Goal: Information Seeking & Learning: Learn about a topic

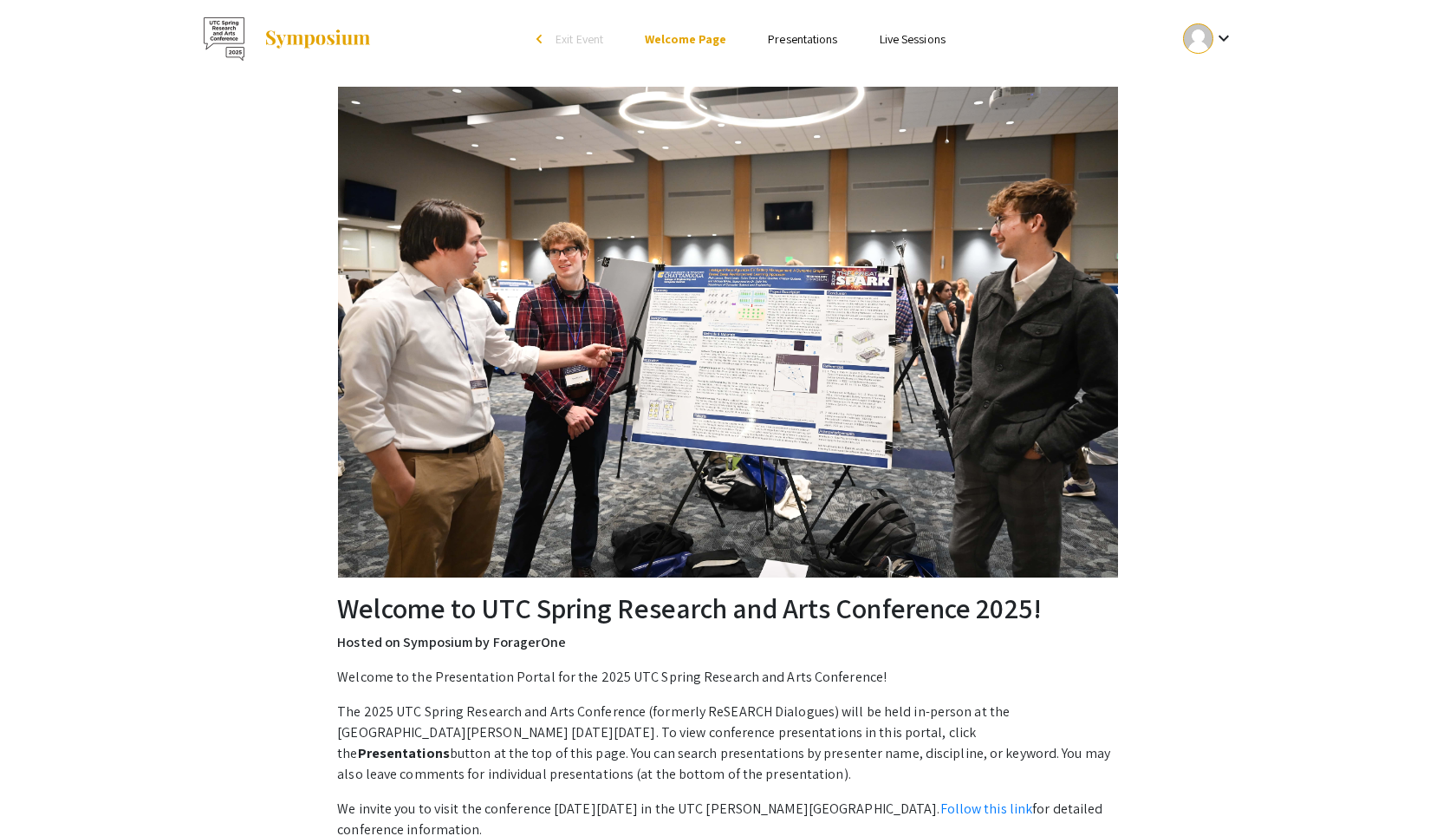
click at [813, 47] on link "Presentations" at bounding box center [802, 39] width 70 height 16
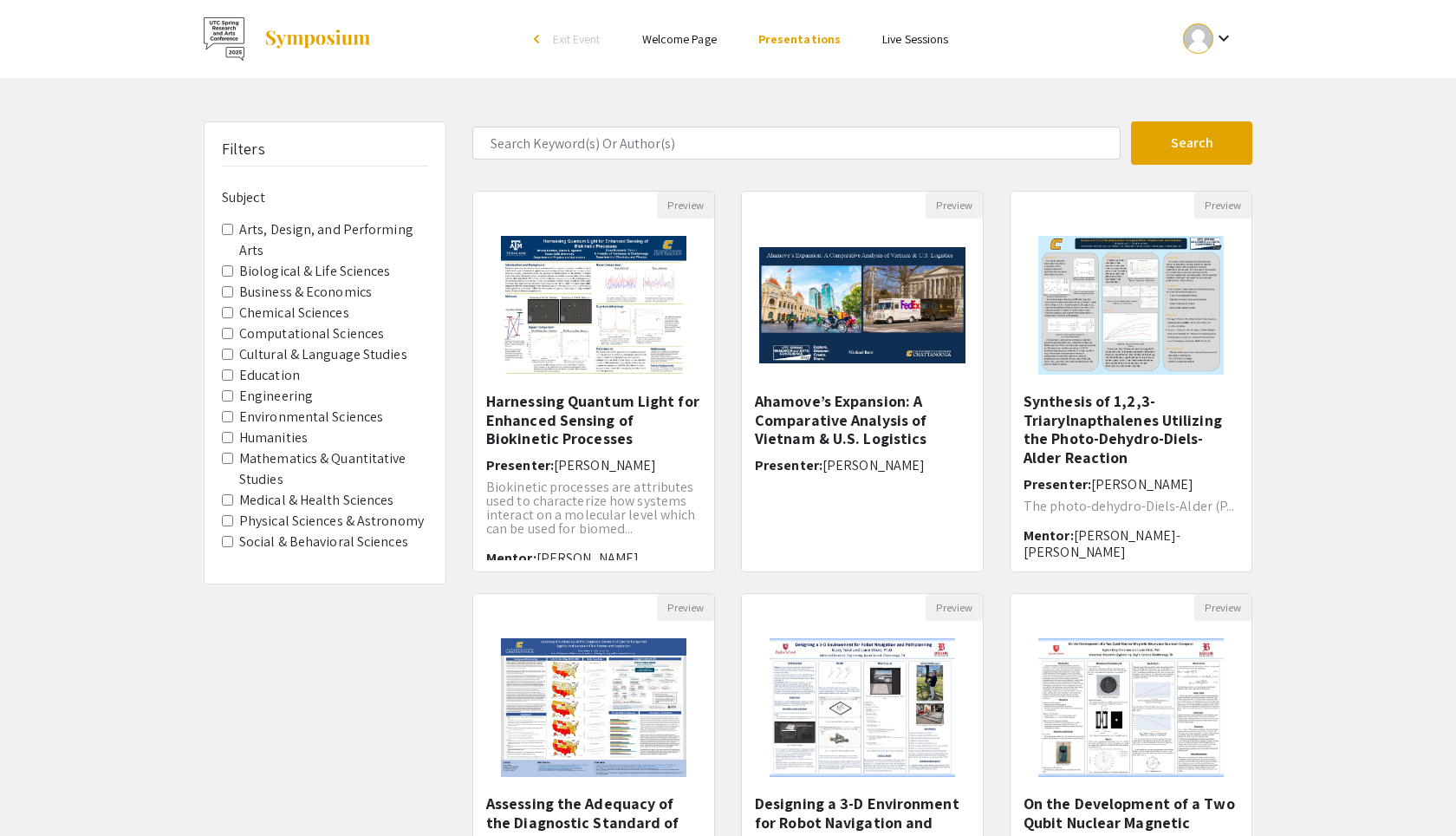
click at [229, 436] on input "Humanities" at bounding box center [227, 438] width 12 height 12
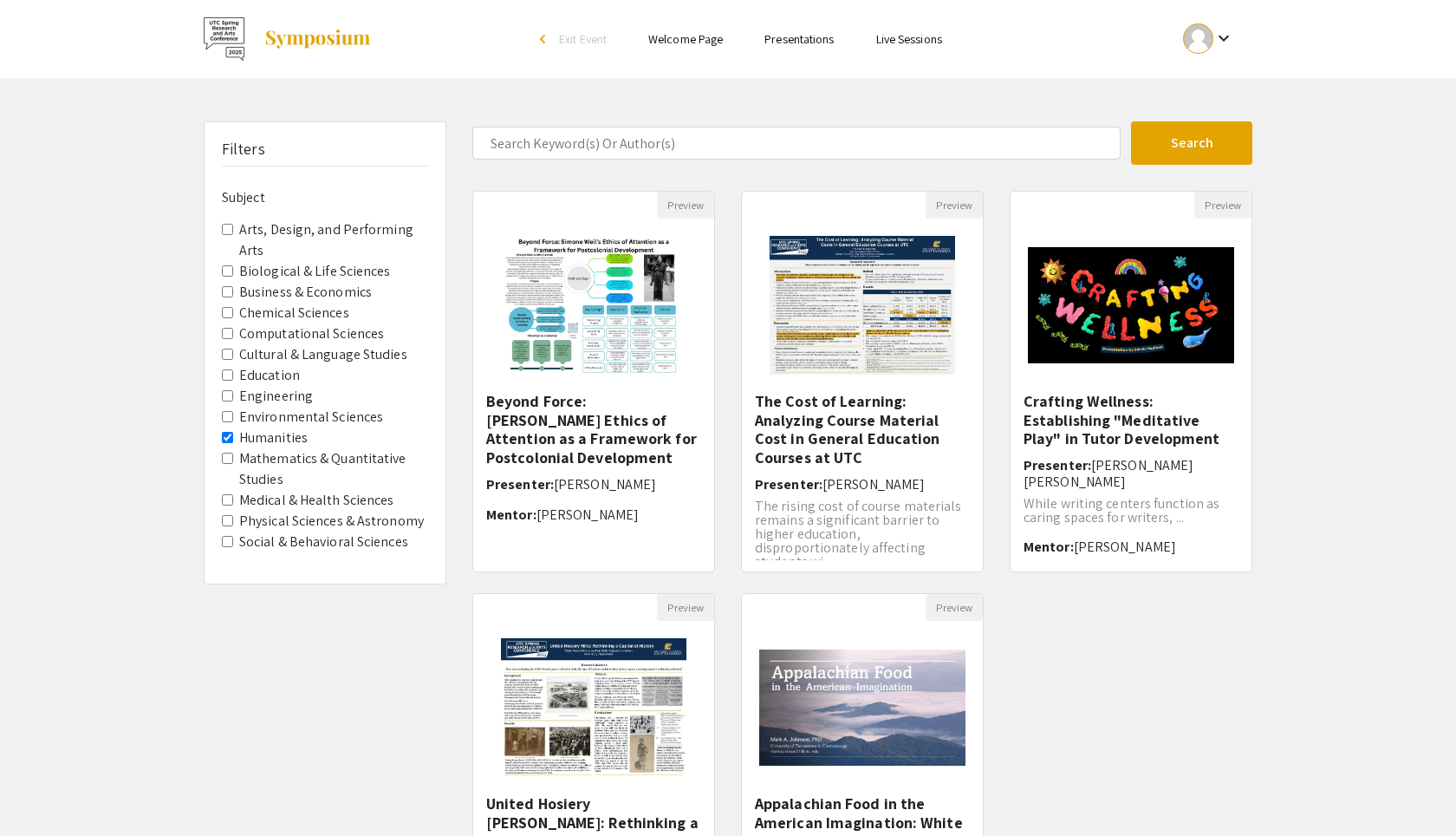
click at [221, 545] on div "Filters Subject Arts, Design, and Performing Arts Biological & Life Sciences Bu…" at bounding box center [325, 353] width 241 height 462
click at [227, 542] on Sciences "Social & Behavioral Sciences" at bounding box center [227, 542] width 12 height 12
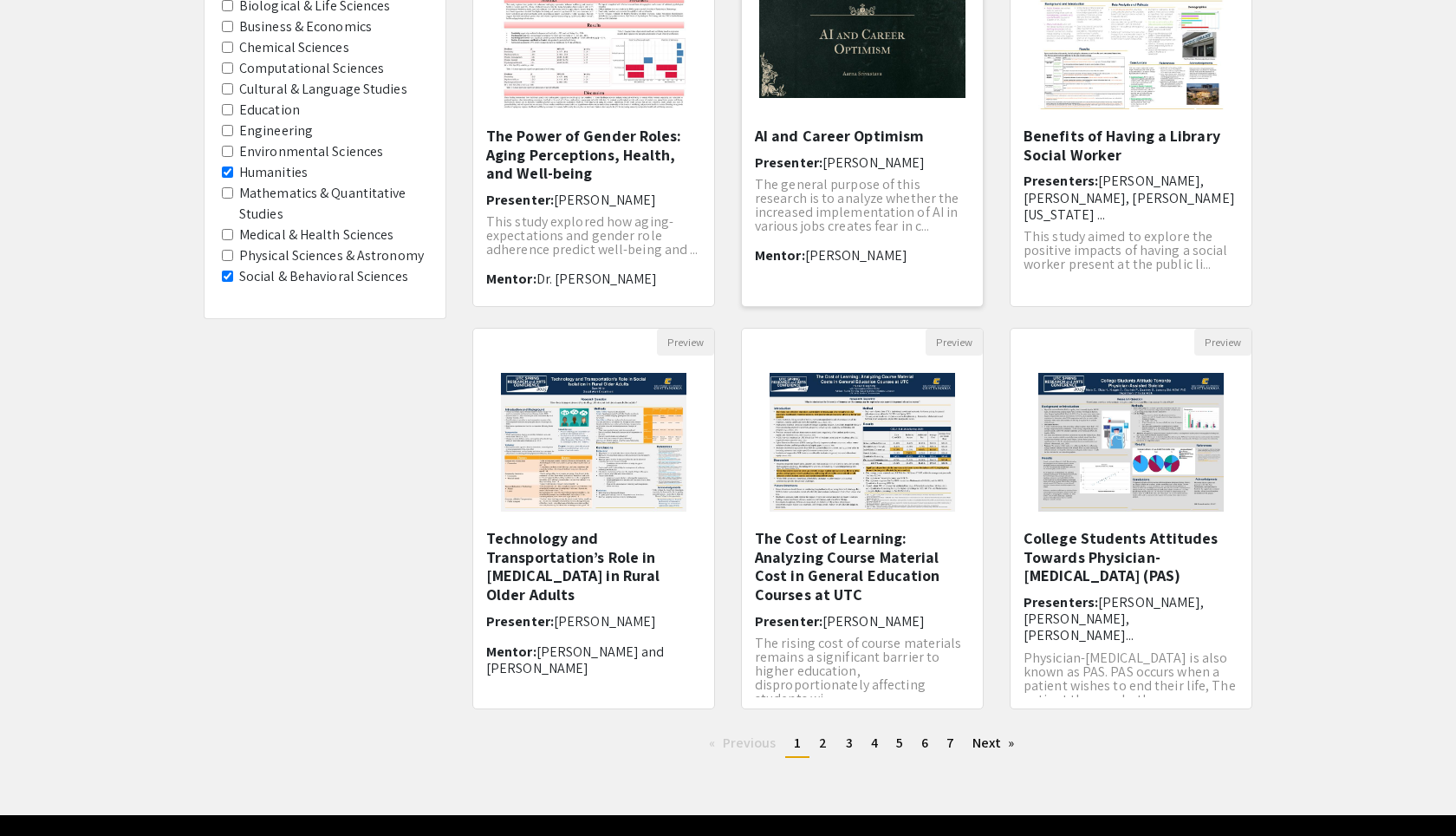
scroll to position [268, 0]
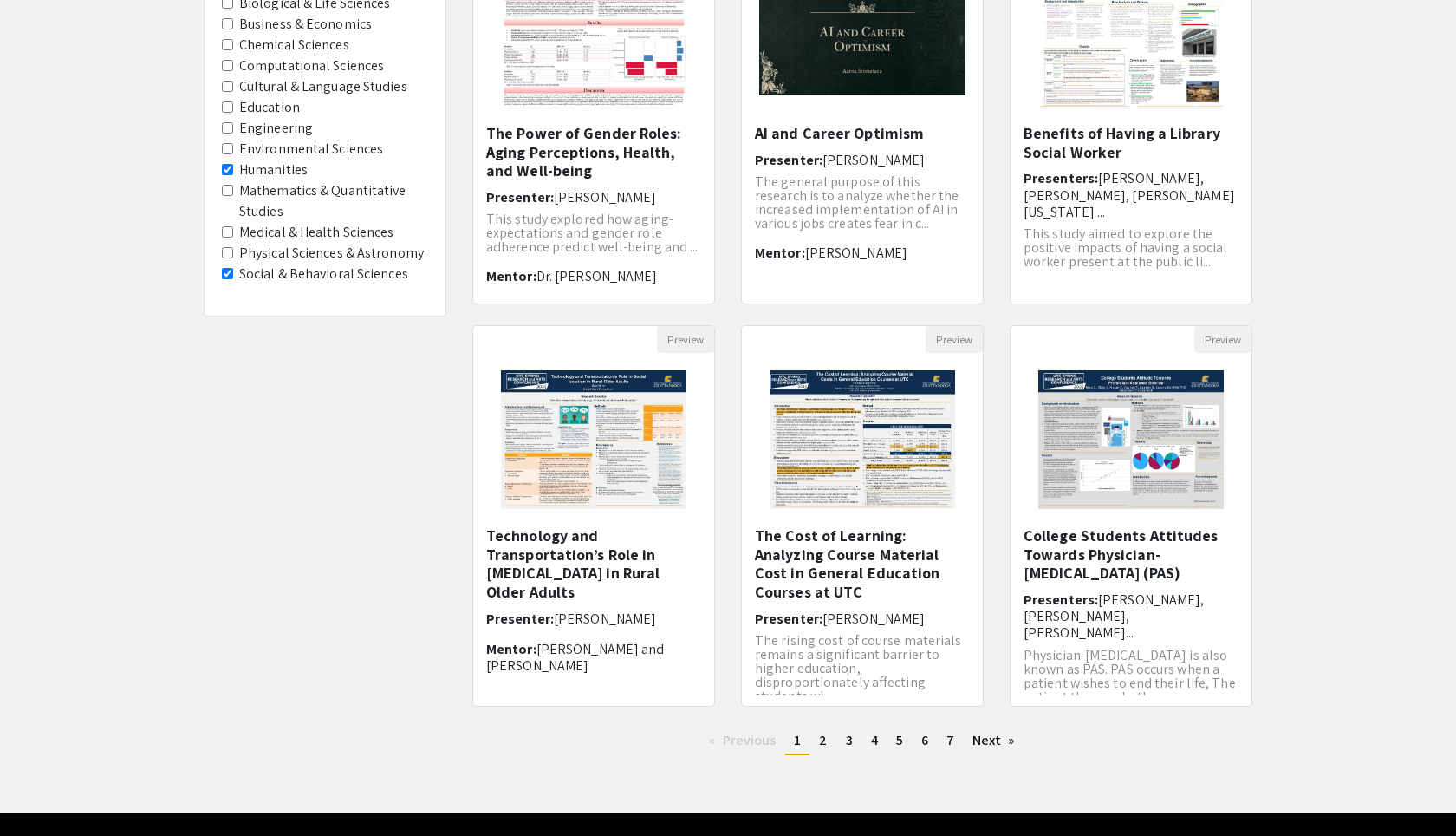
click at [228, 173] on input "Humanities" at bounding box center [227, 170] width 12 height 12
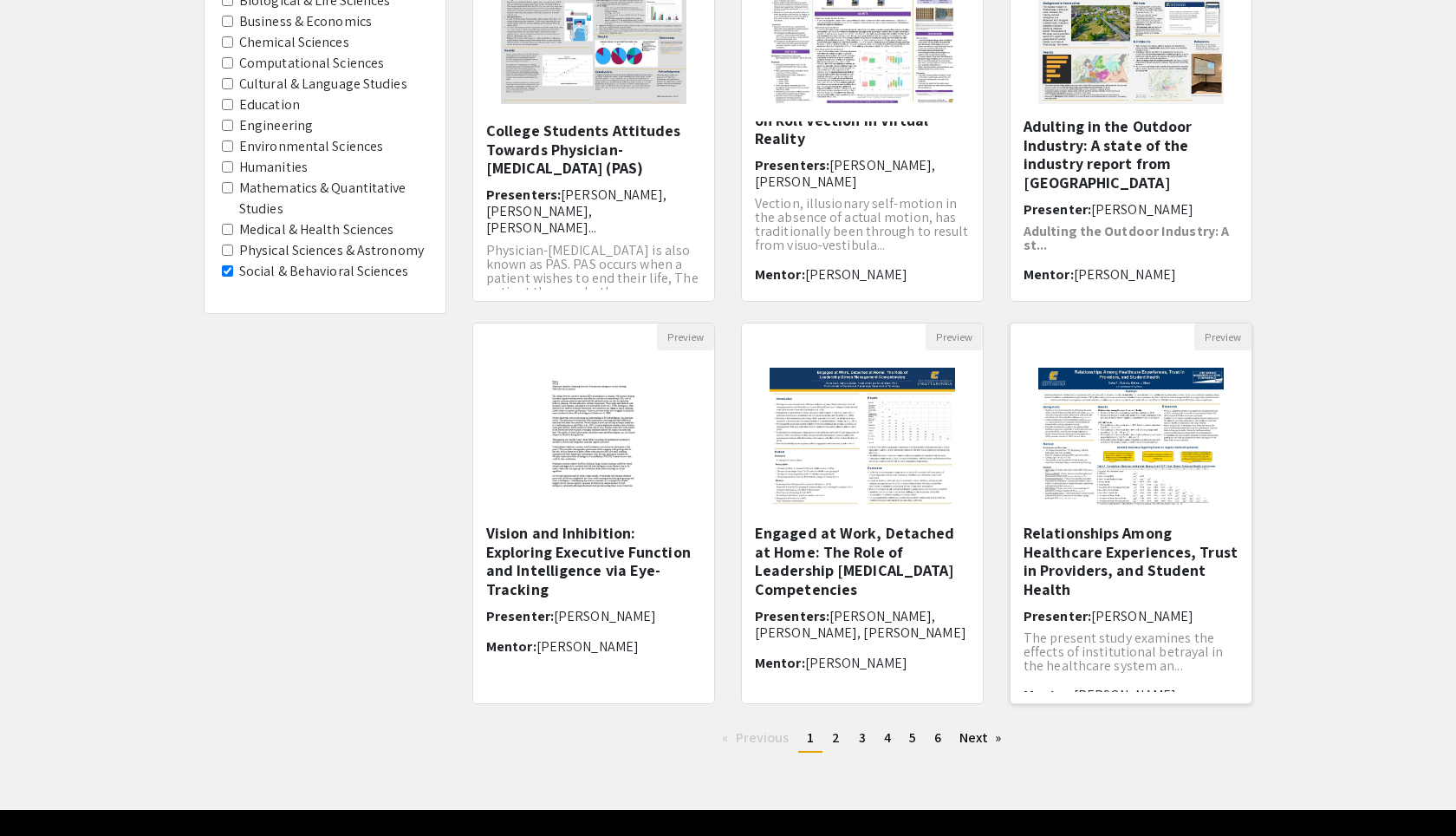
scroll to position [273, 0]
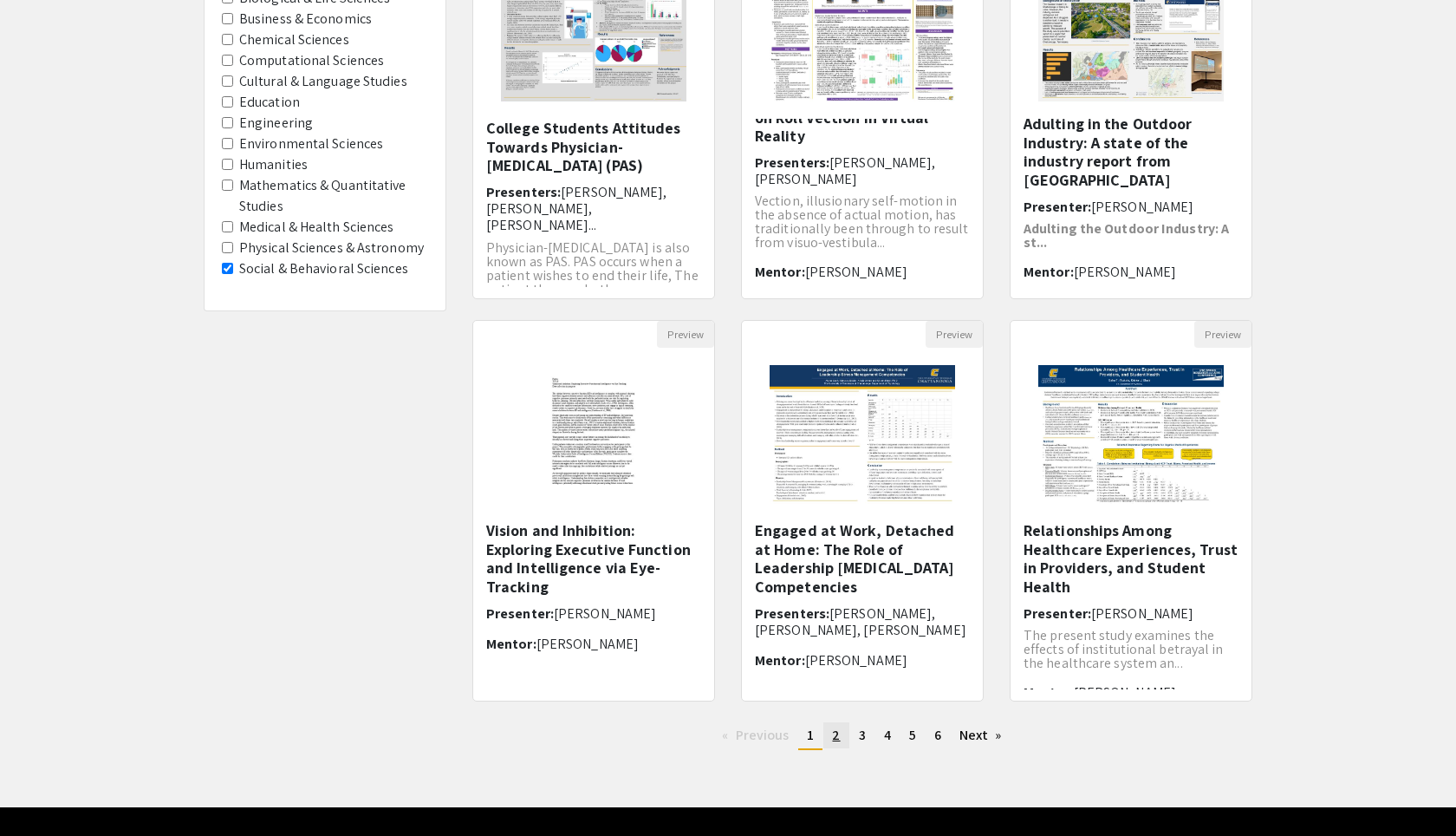
click at [841, 734] on link "page 2" at bounding box center [836, 735] width 25 height 26
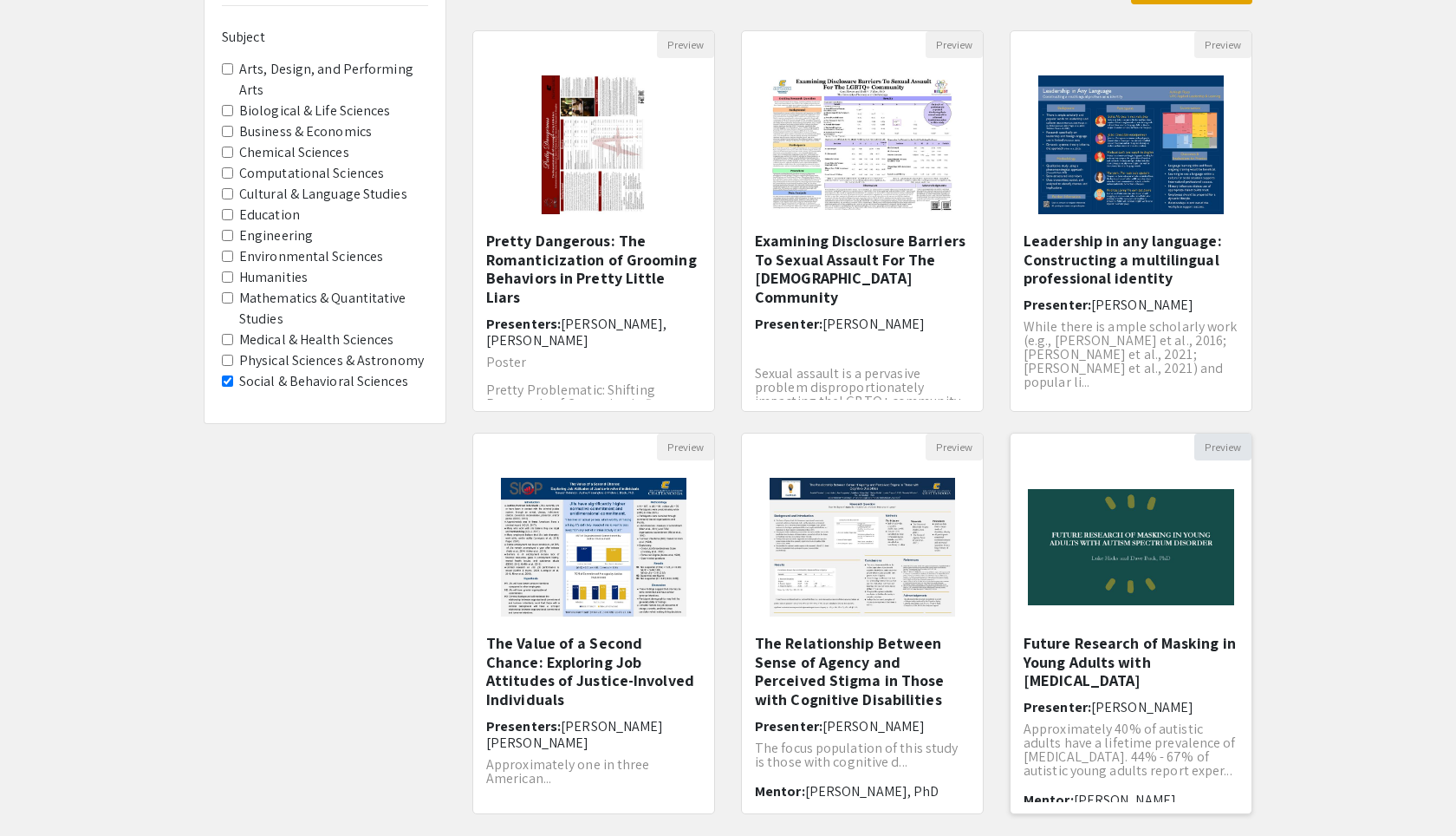
scroll to position [257, 0]
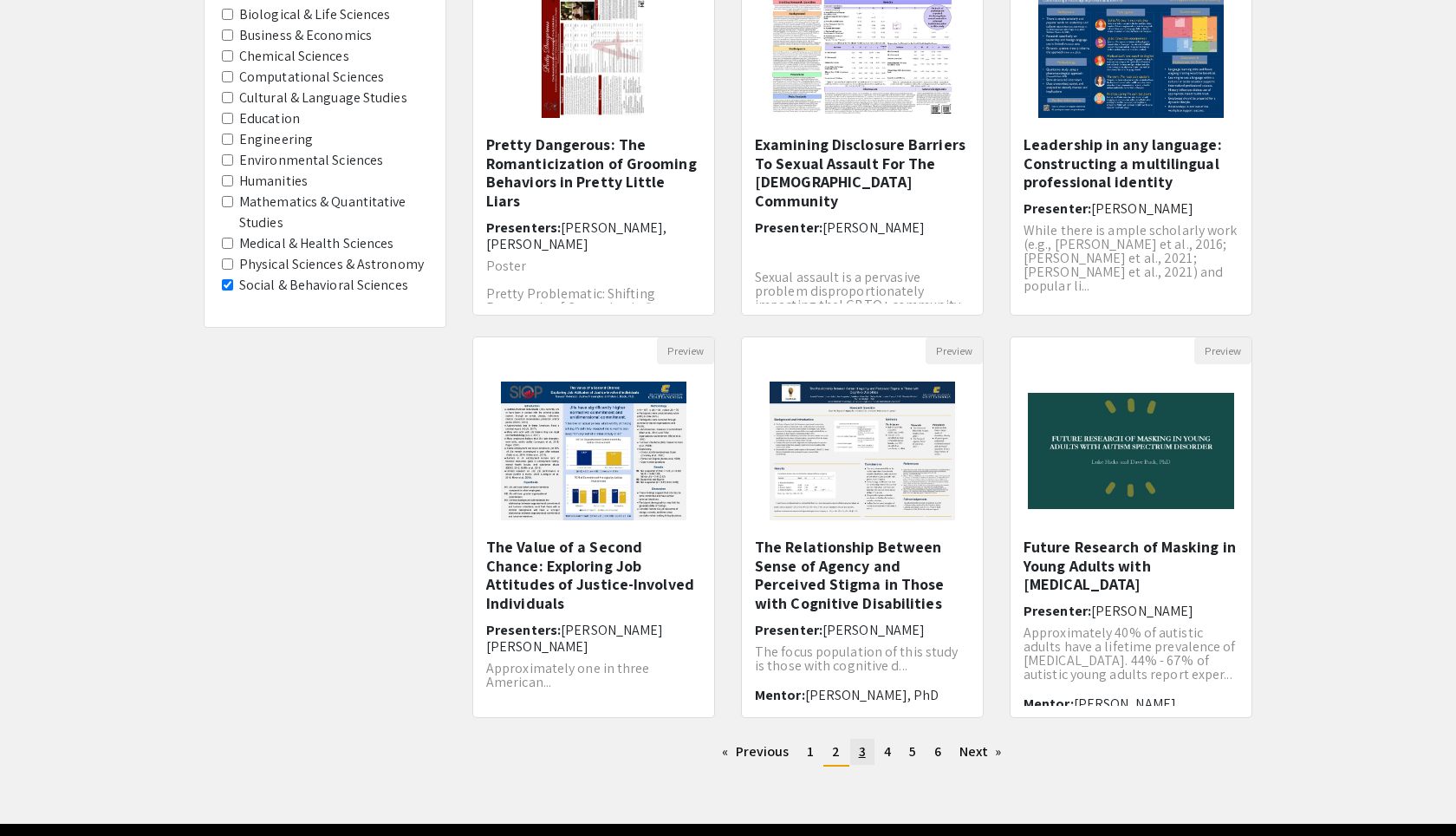
click at [863, 754] on span "3" at bounding box center [862, 751] width 7 height 19
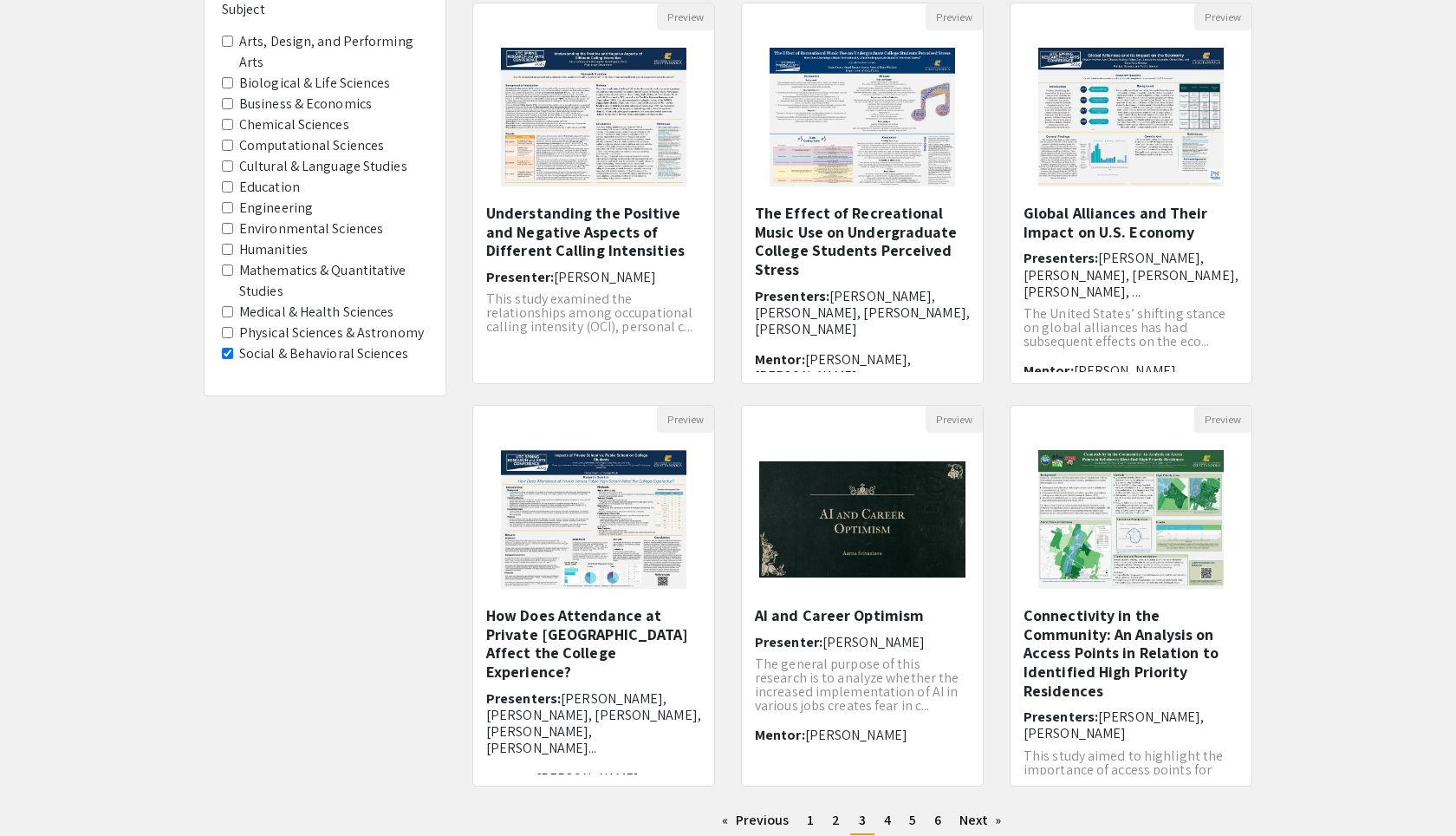
scroll to position [314, 0]
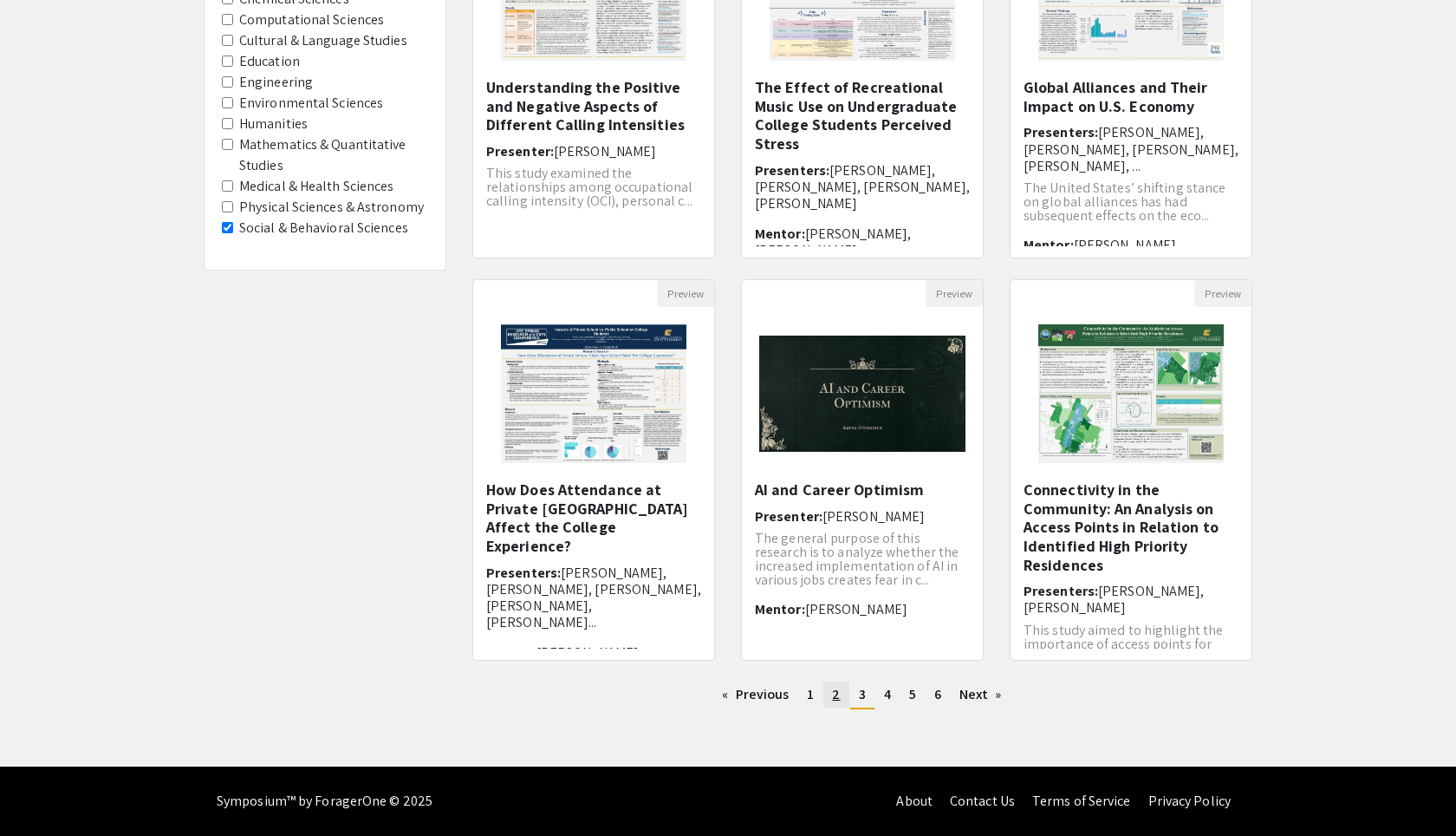
click at [836, 695] on span "2" at bounding box center [836, 694] width 8 height 19
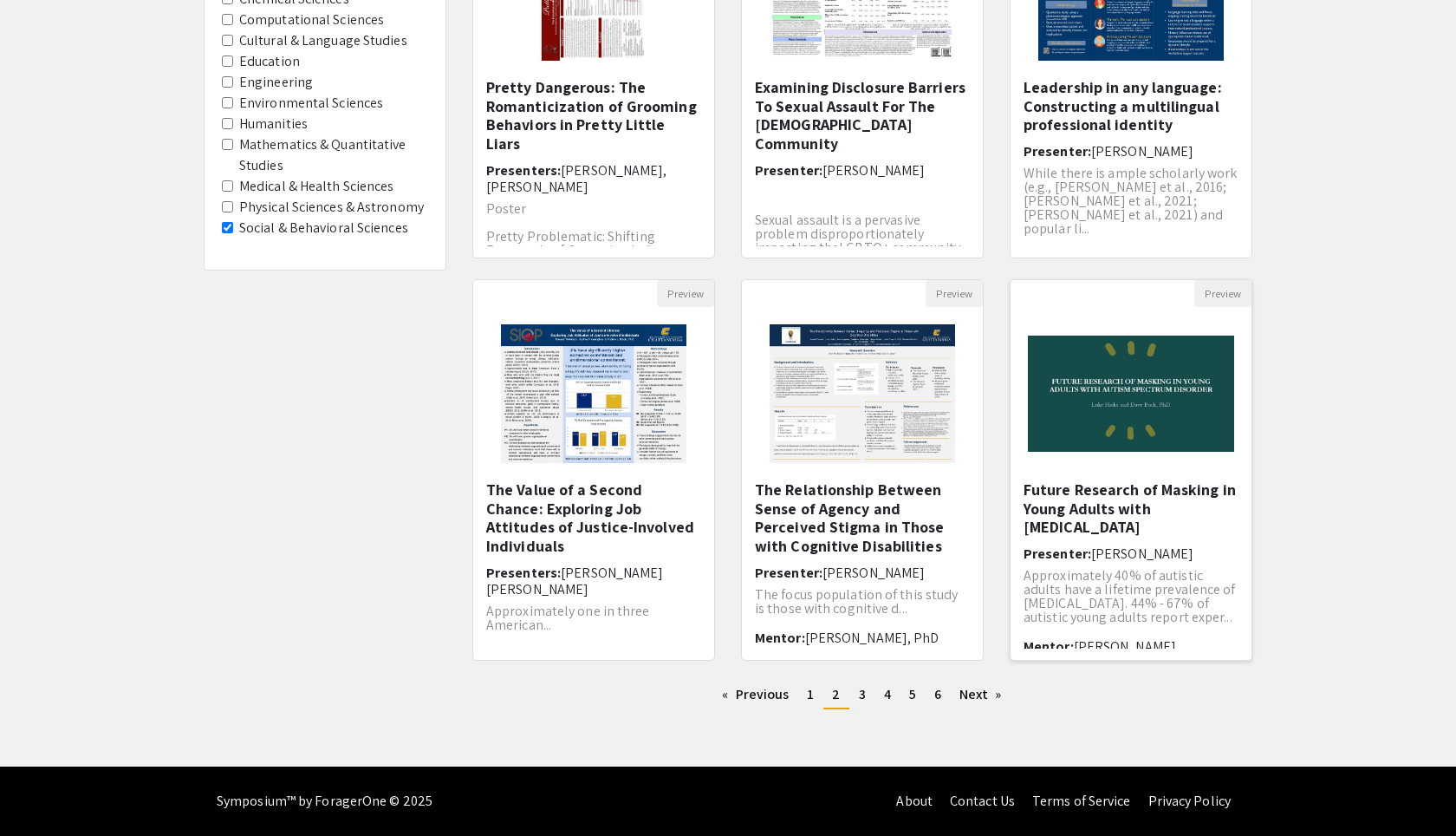
scroll to position [13, 0]
click at [1184, 402] on img "Open Presentation <p>Future Research of Masking in Young Adults with Autism Spe…" at bounding box center [1132, 394] width 241 height 151
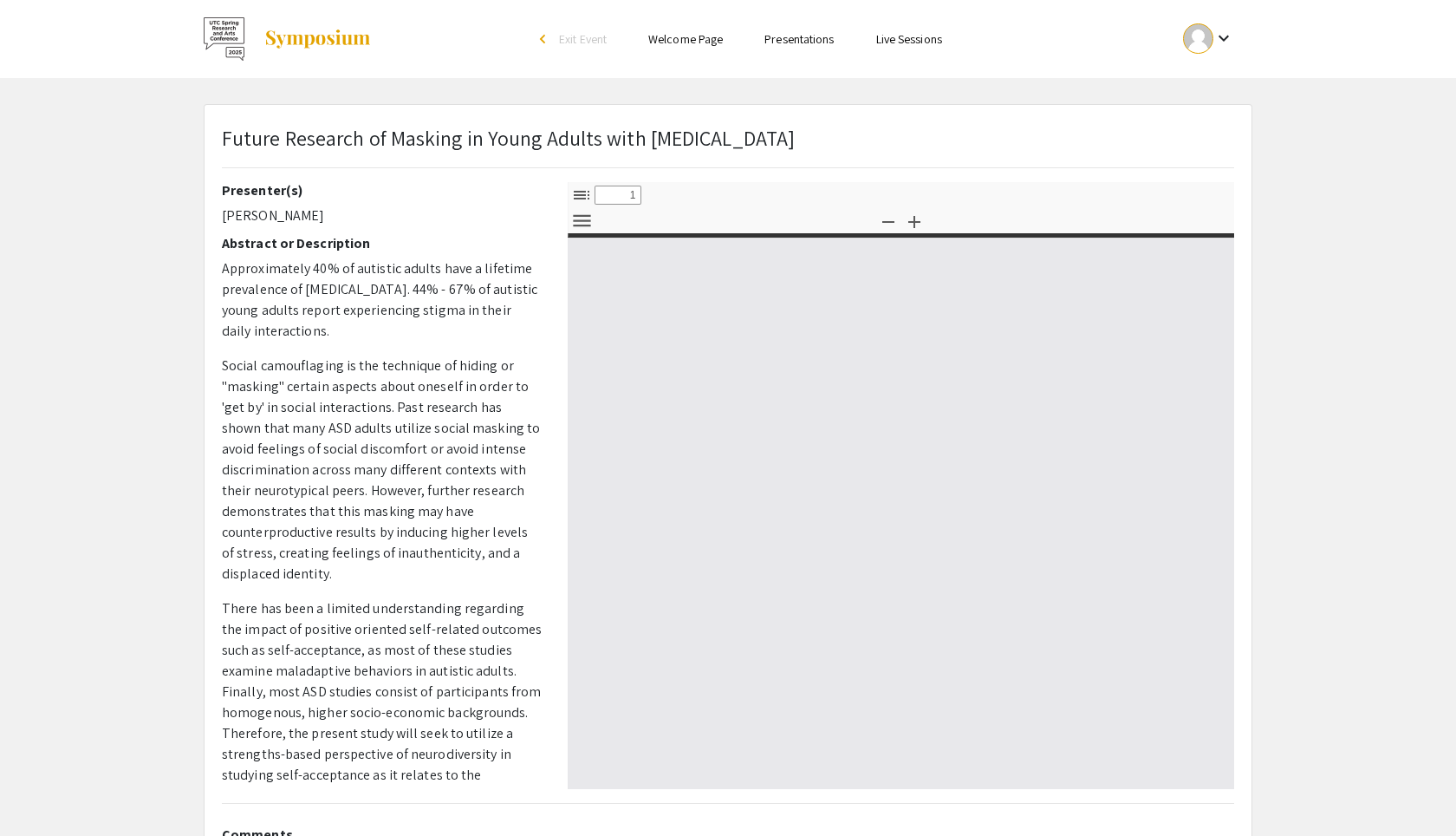
select select "custom"
type input "0"
select select "custom"
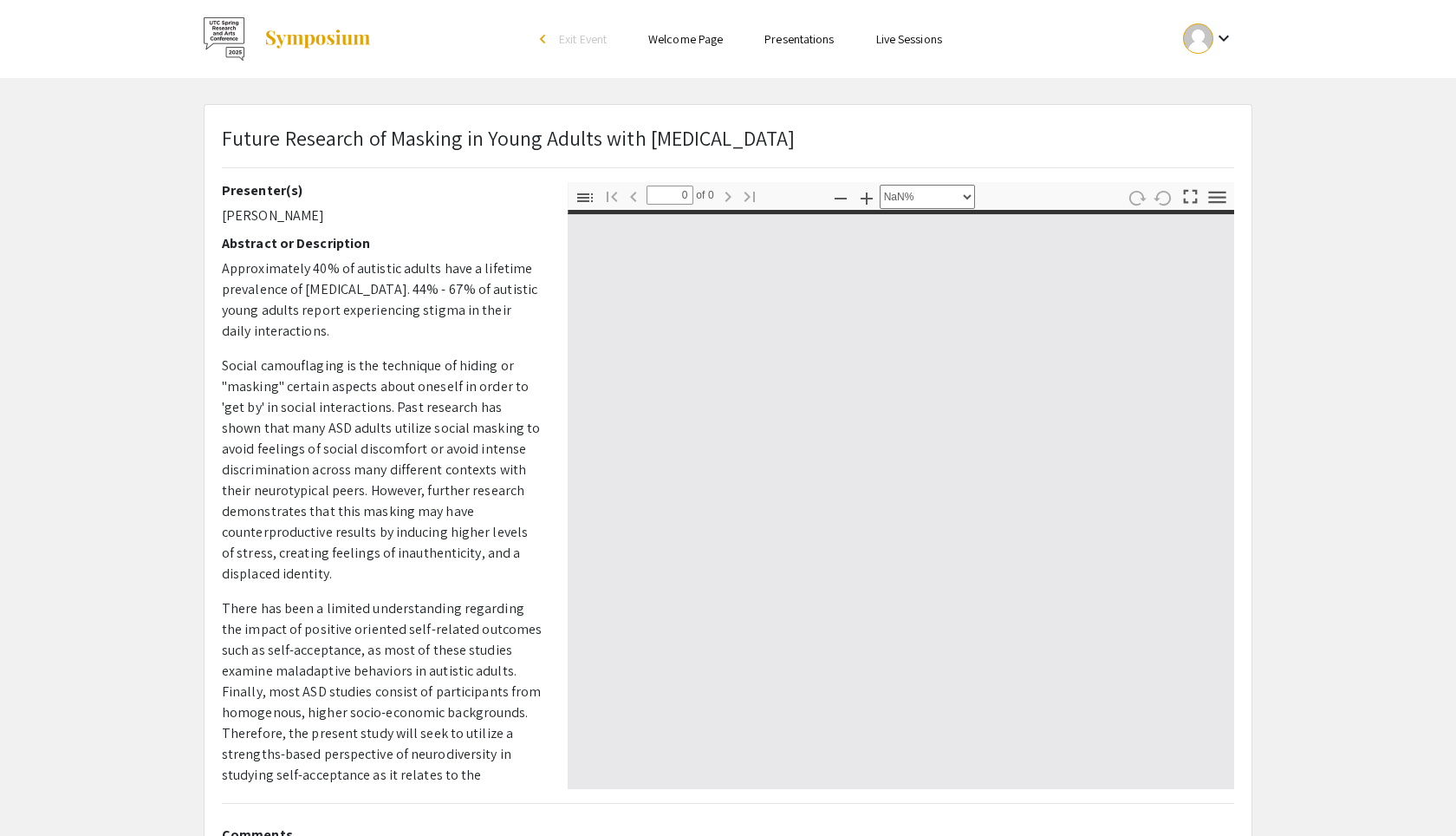
type input "1"
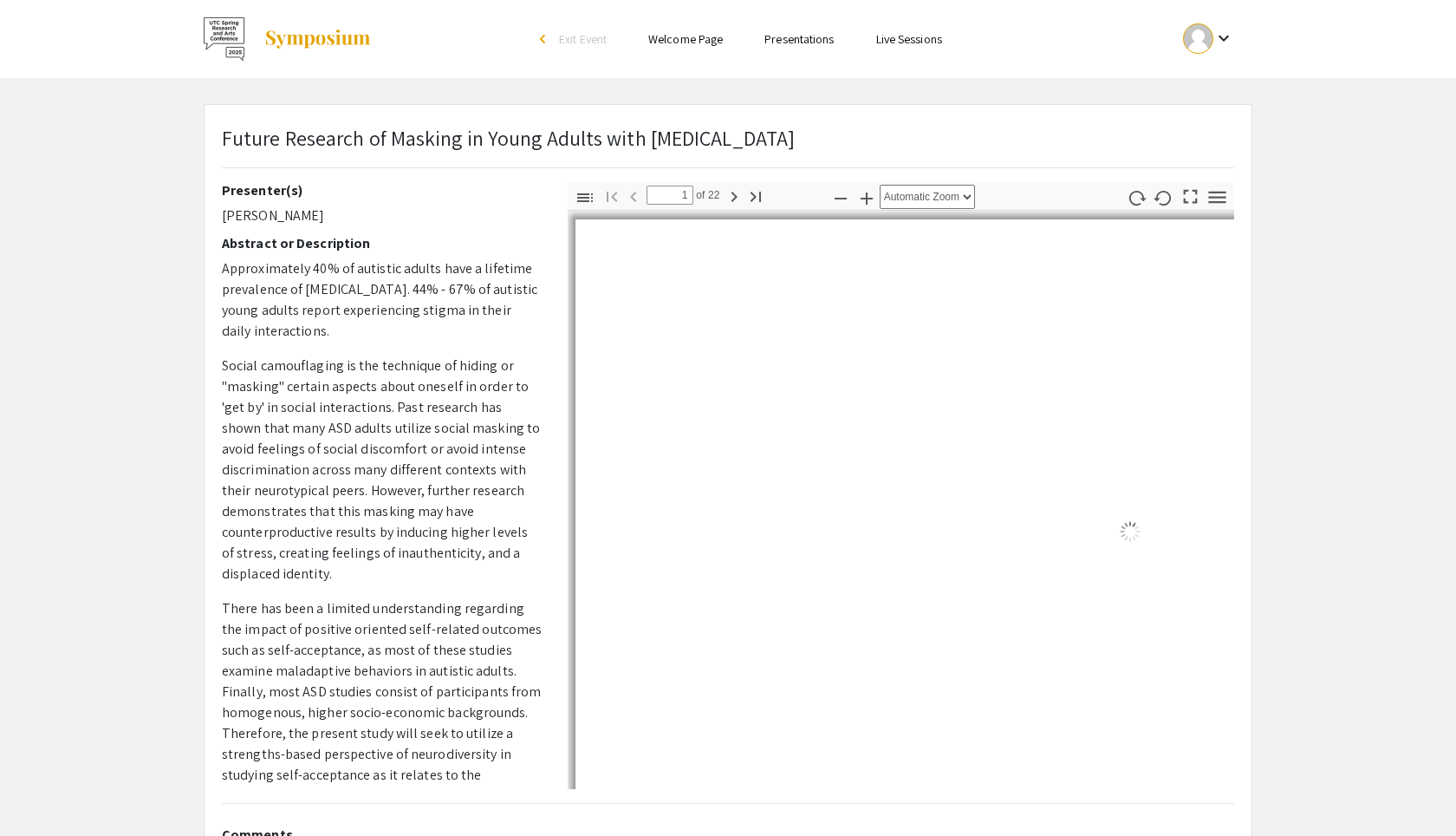
select select "auto"
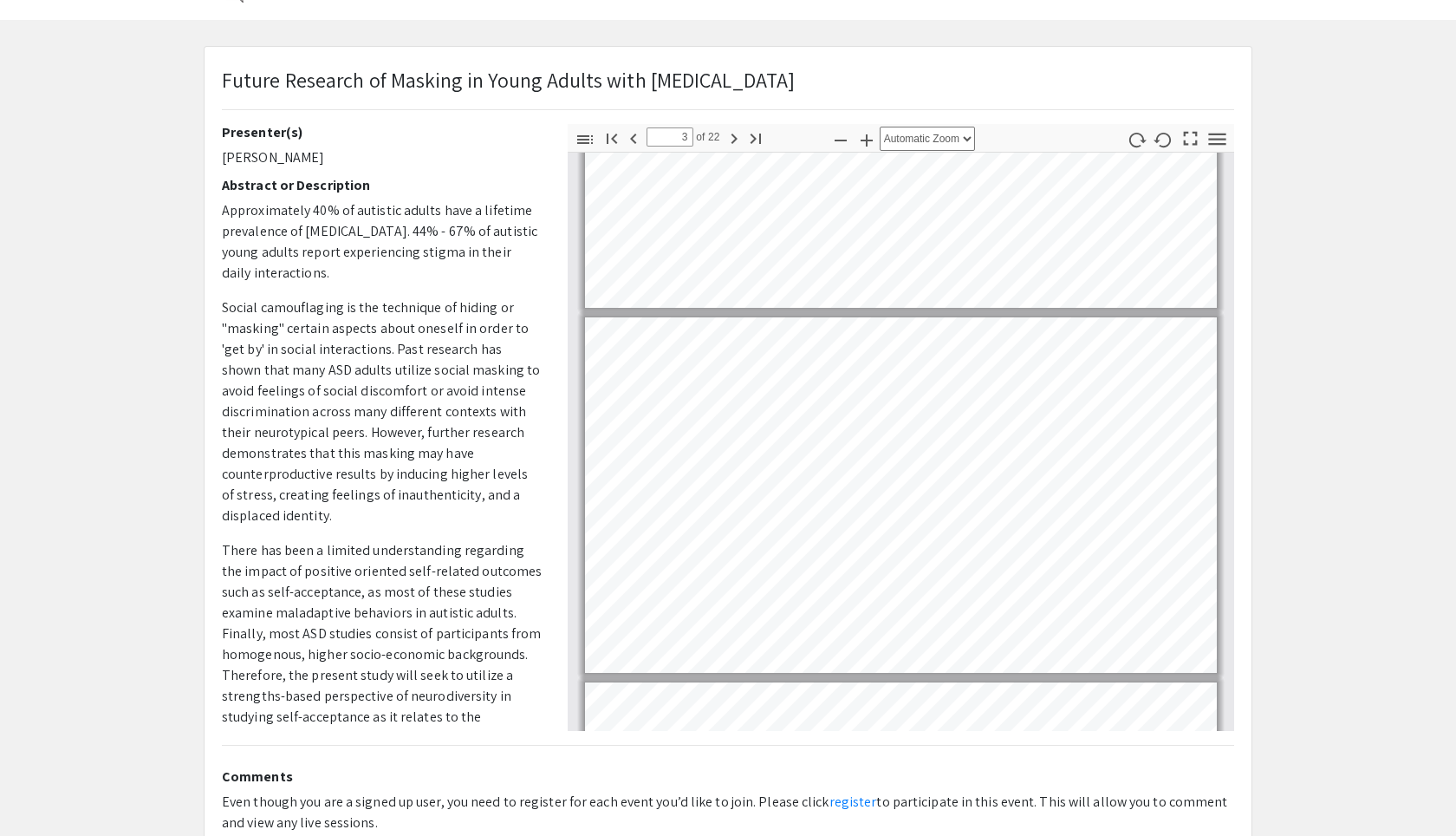
scroll to position [520, 0]
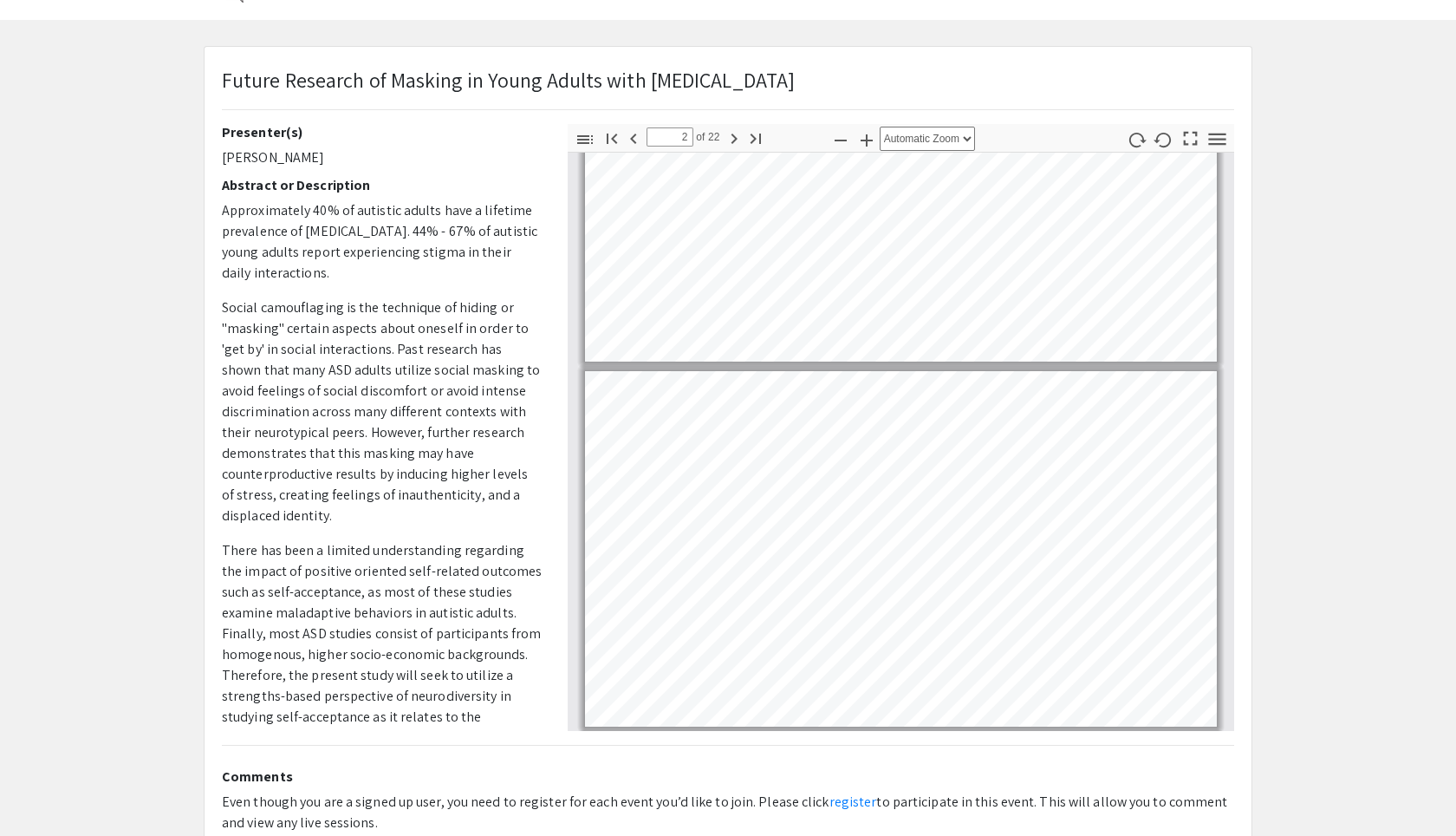
type input "1"
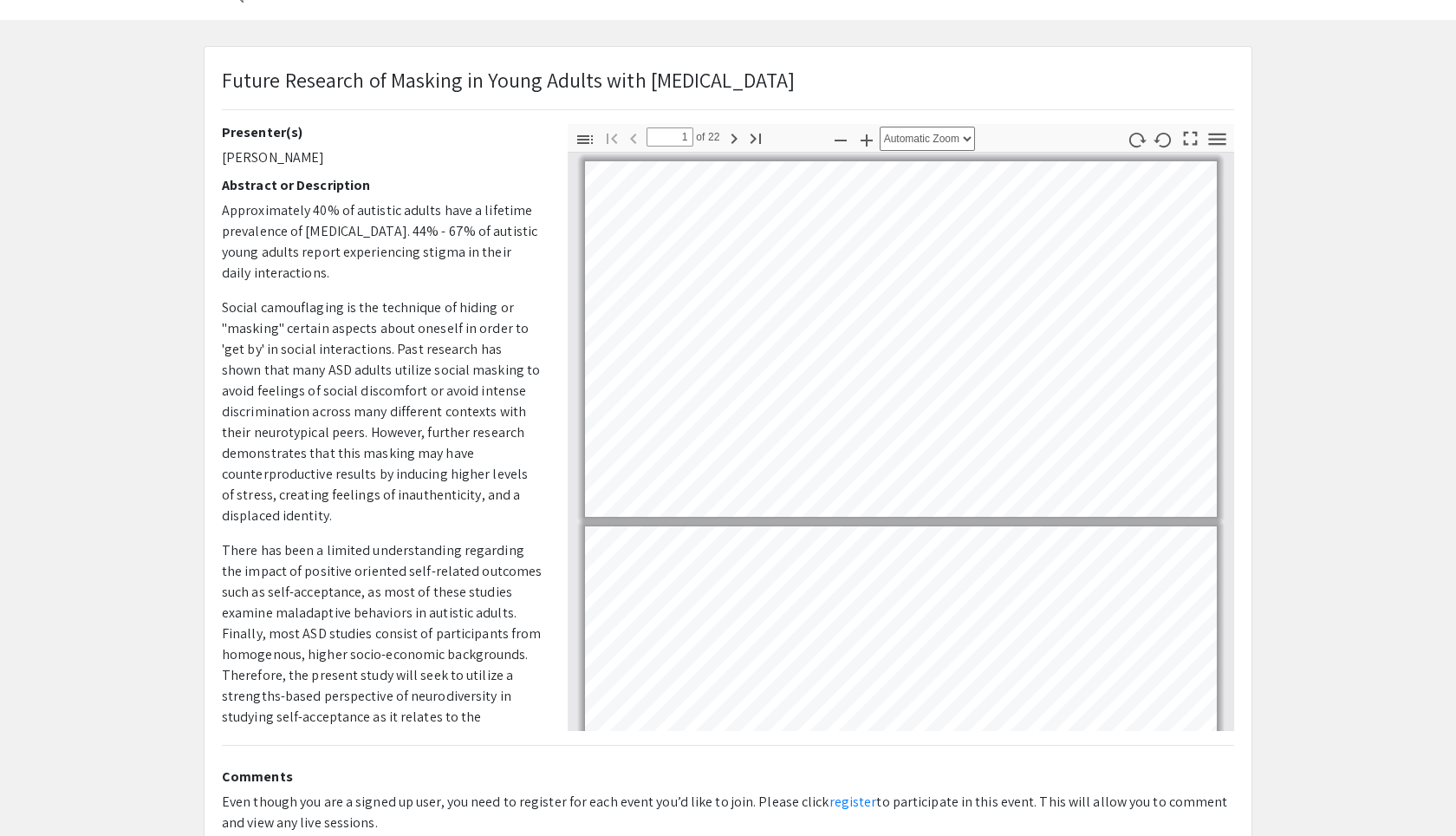
scroll to position [0, 0]
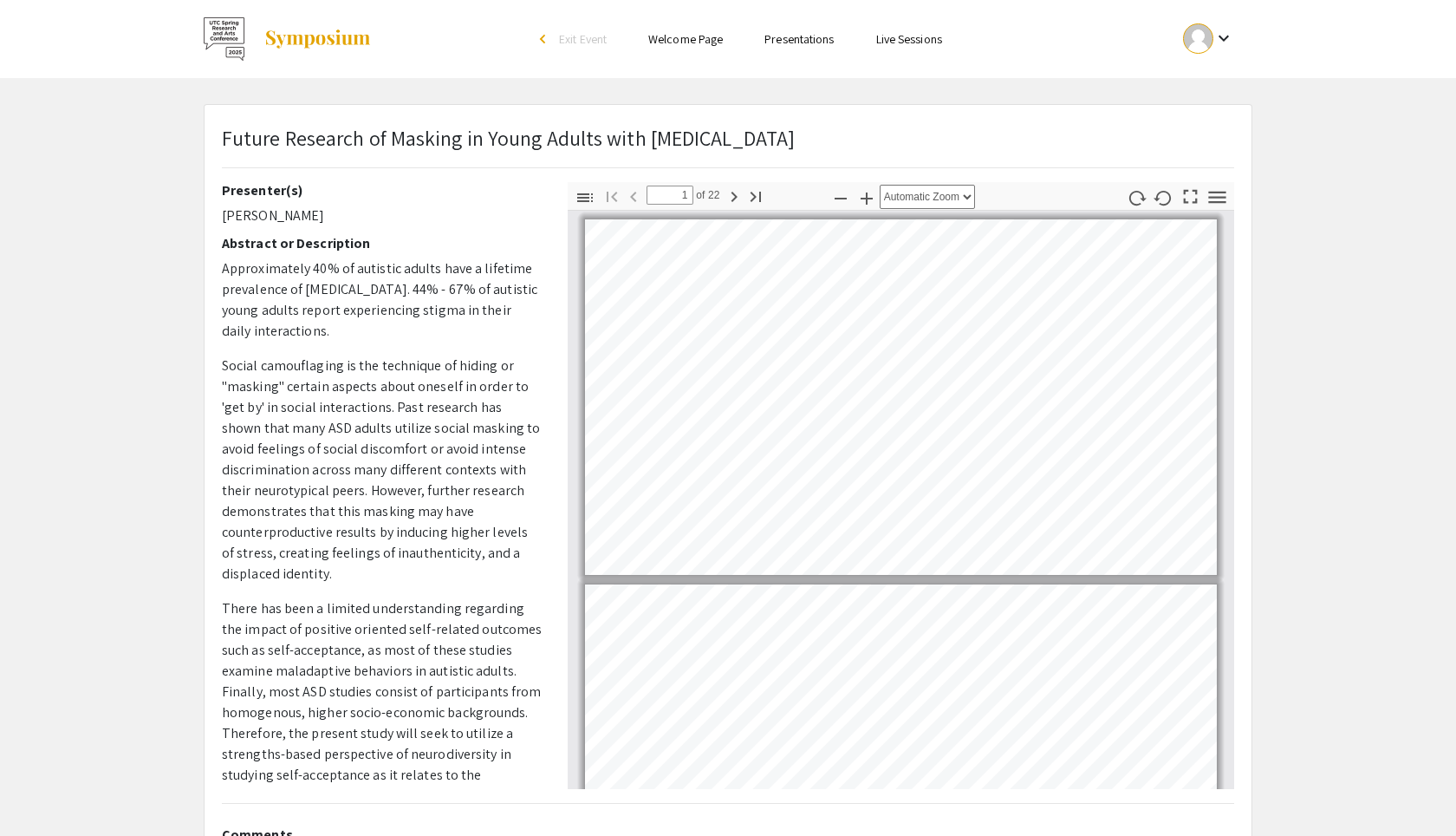
drag, startPoint x: 223, startPoint y: 135, endPoint x: 861, endPoint y: 133, distance: 638.0
click at [795, 133] on p "Future Research of Masking in Young Adults with [MEDICAL_DATA]" at bounding box center [508, 138] width 573 height 31
